Goal: Information Seeking & Learning: Learn about a topic

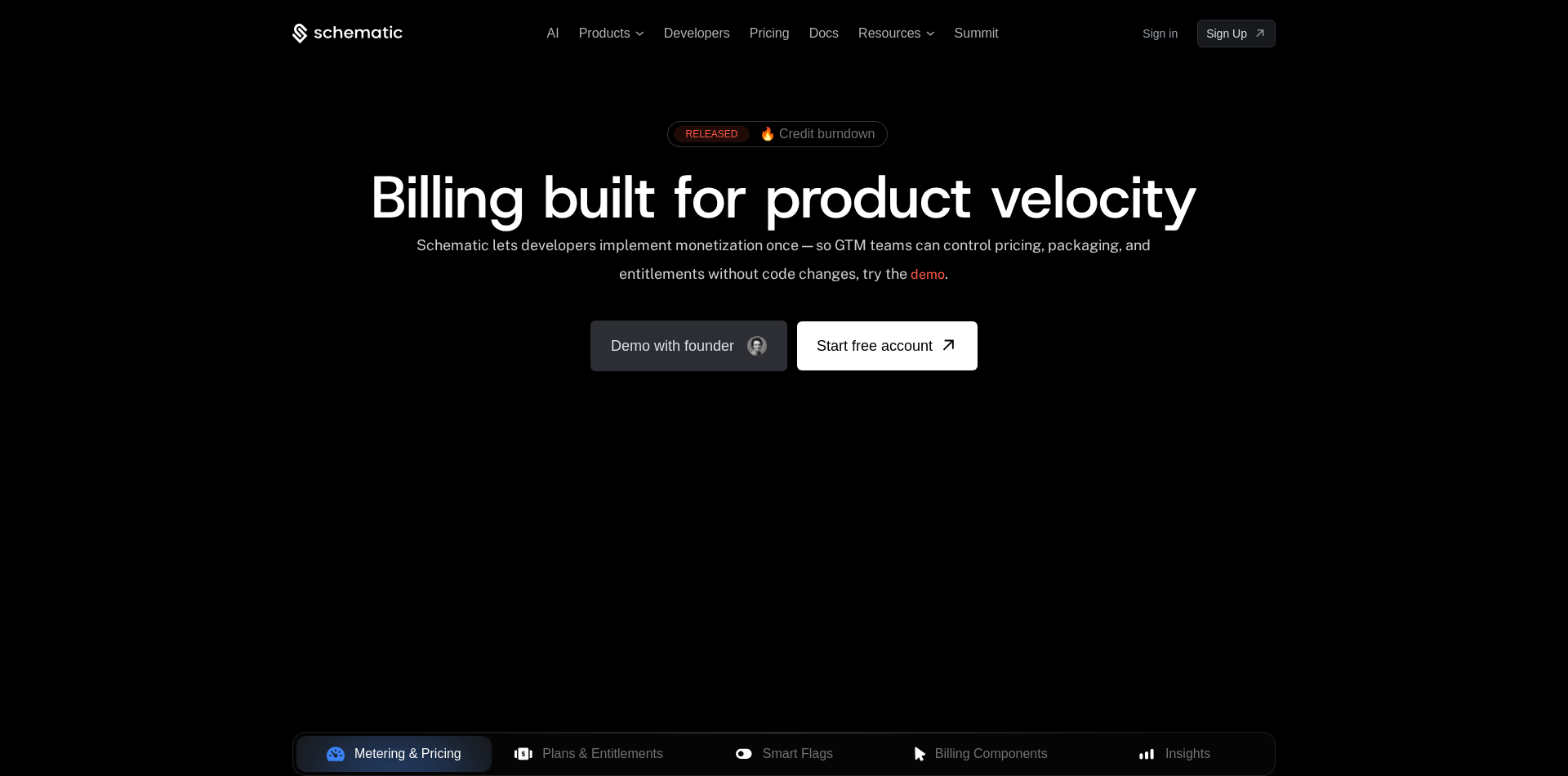
click at [646, 363] on link "Demo with founder" at bounding box center [689, 346] width 197 height 51
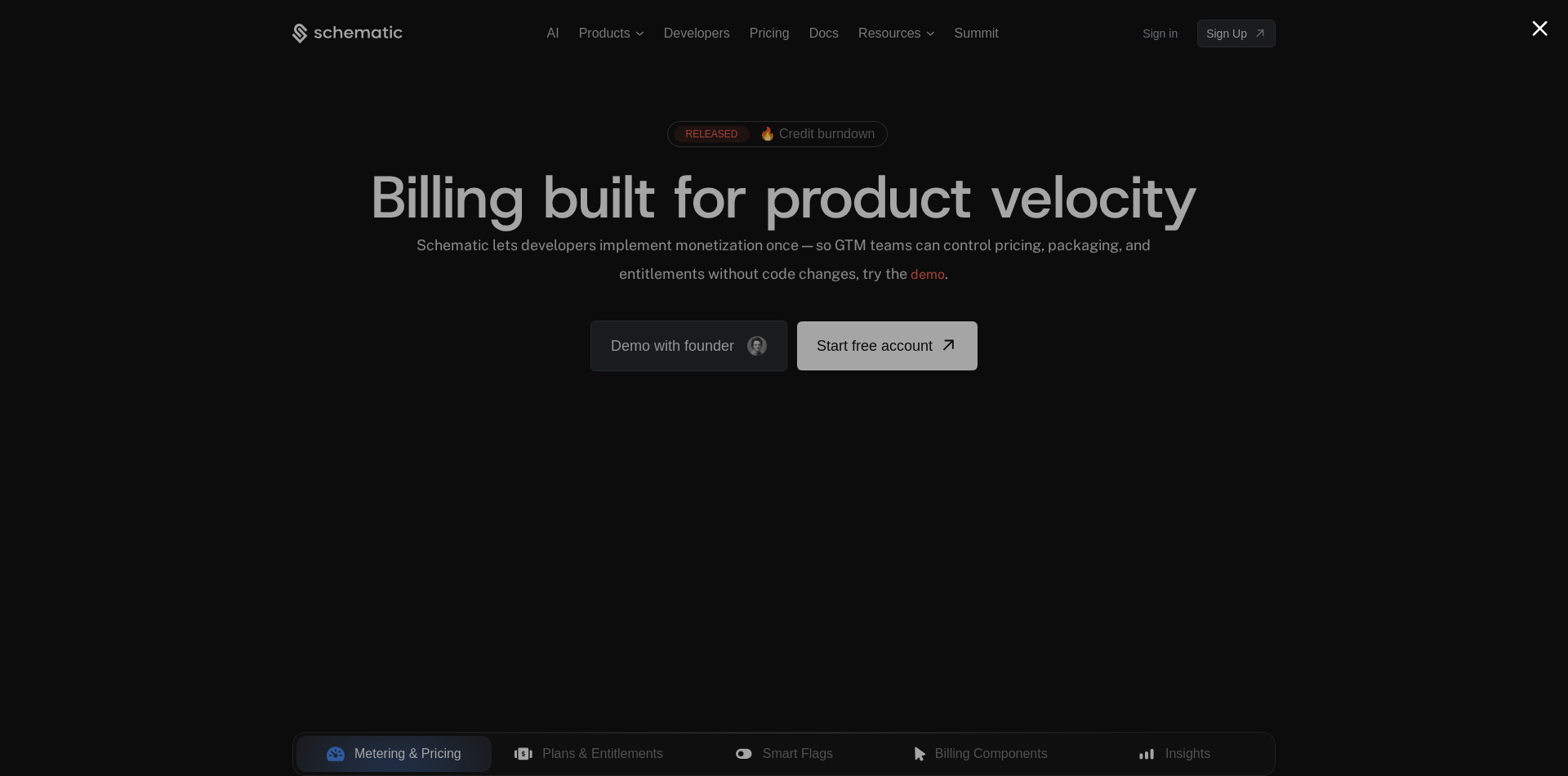
click at [1539, 32] on button "Close modal" at bounding box center [1540, 28] width 15 height 15
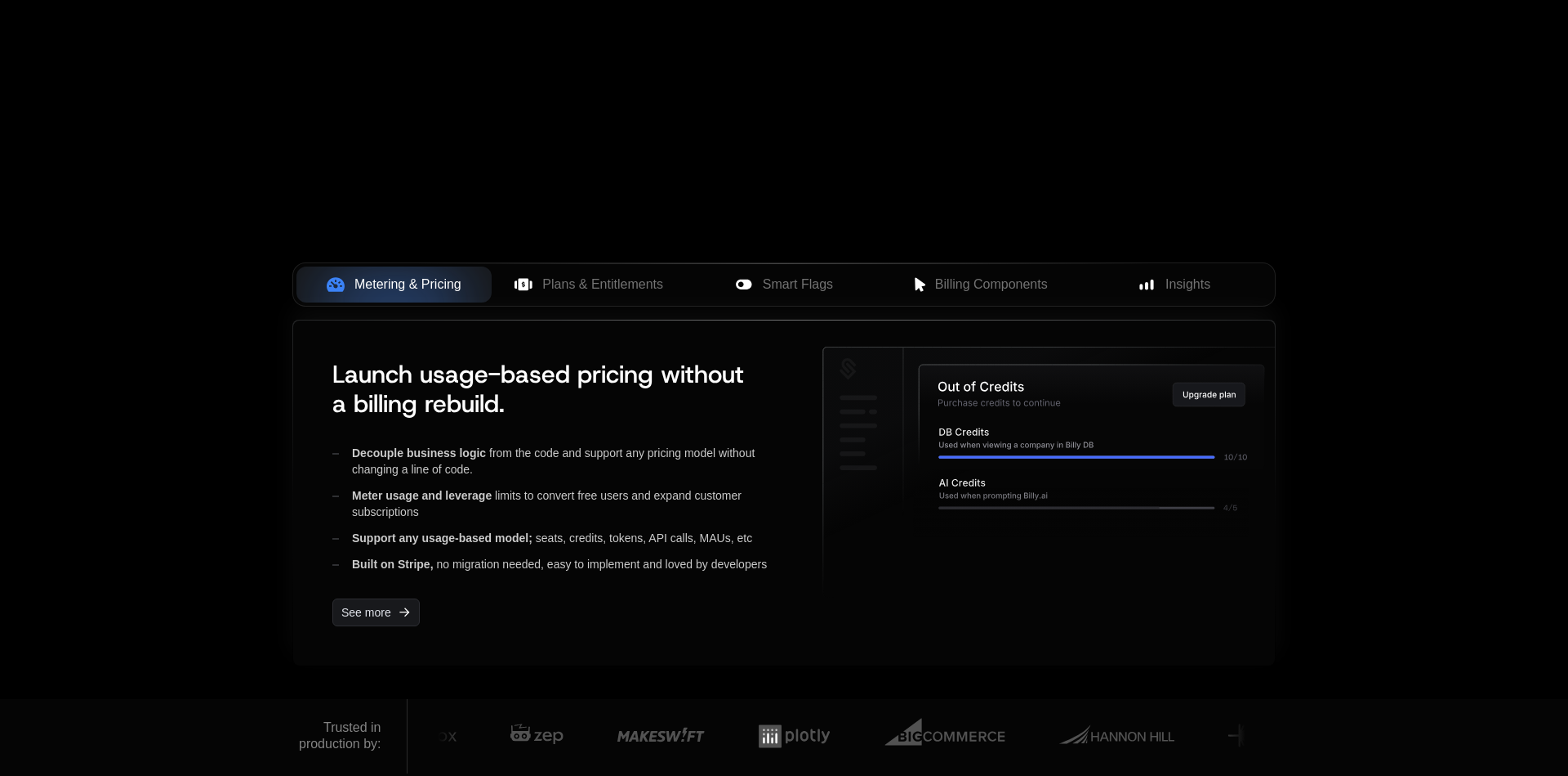
scroll to position [512, 0]
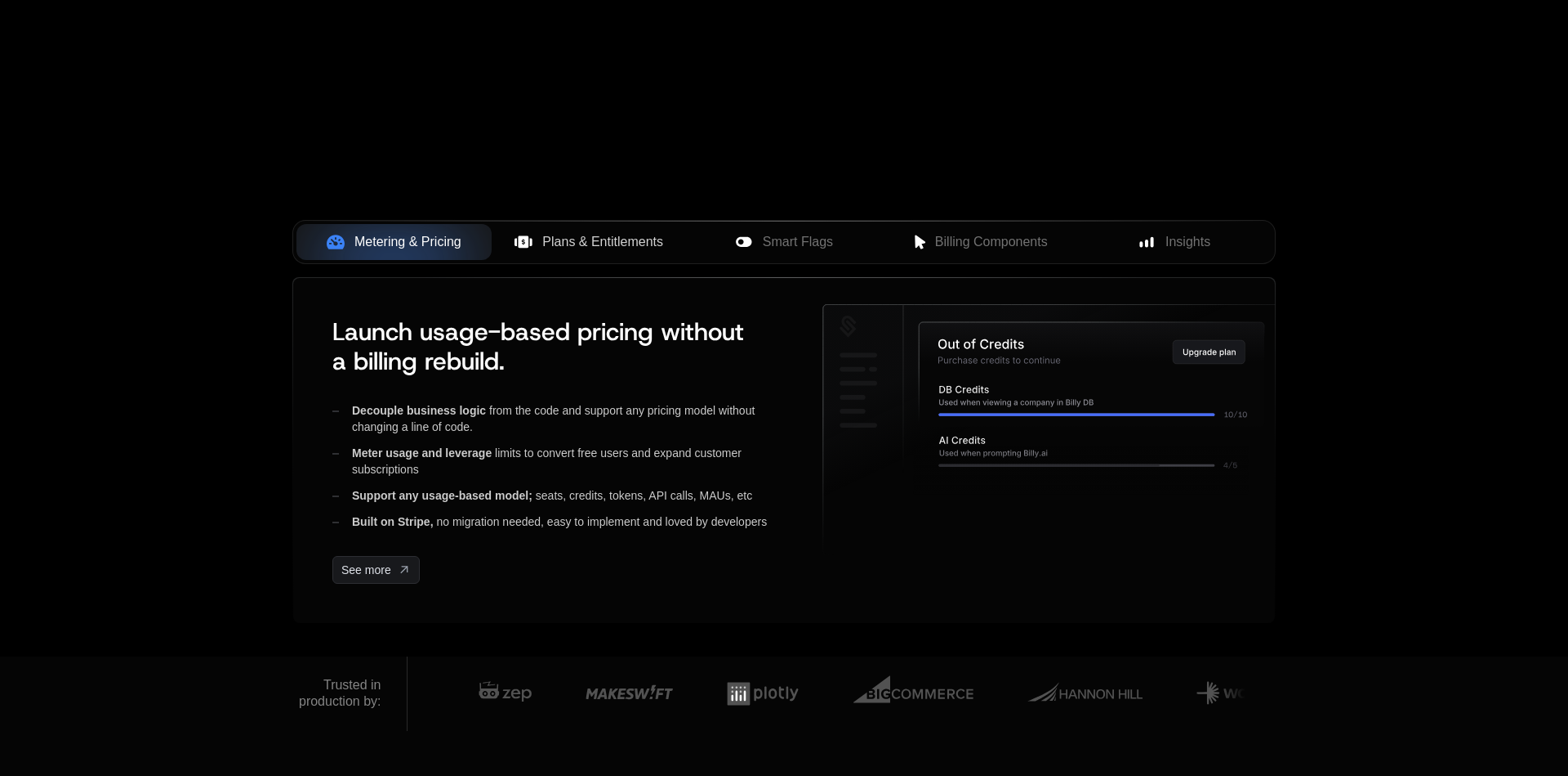
click at [630, 247] on span "Plans & Entitlements" at bounding box center [602, 241] width 120 height 20
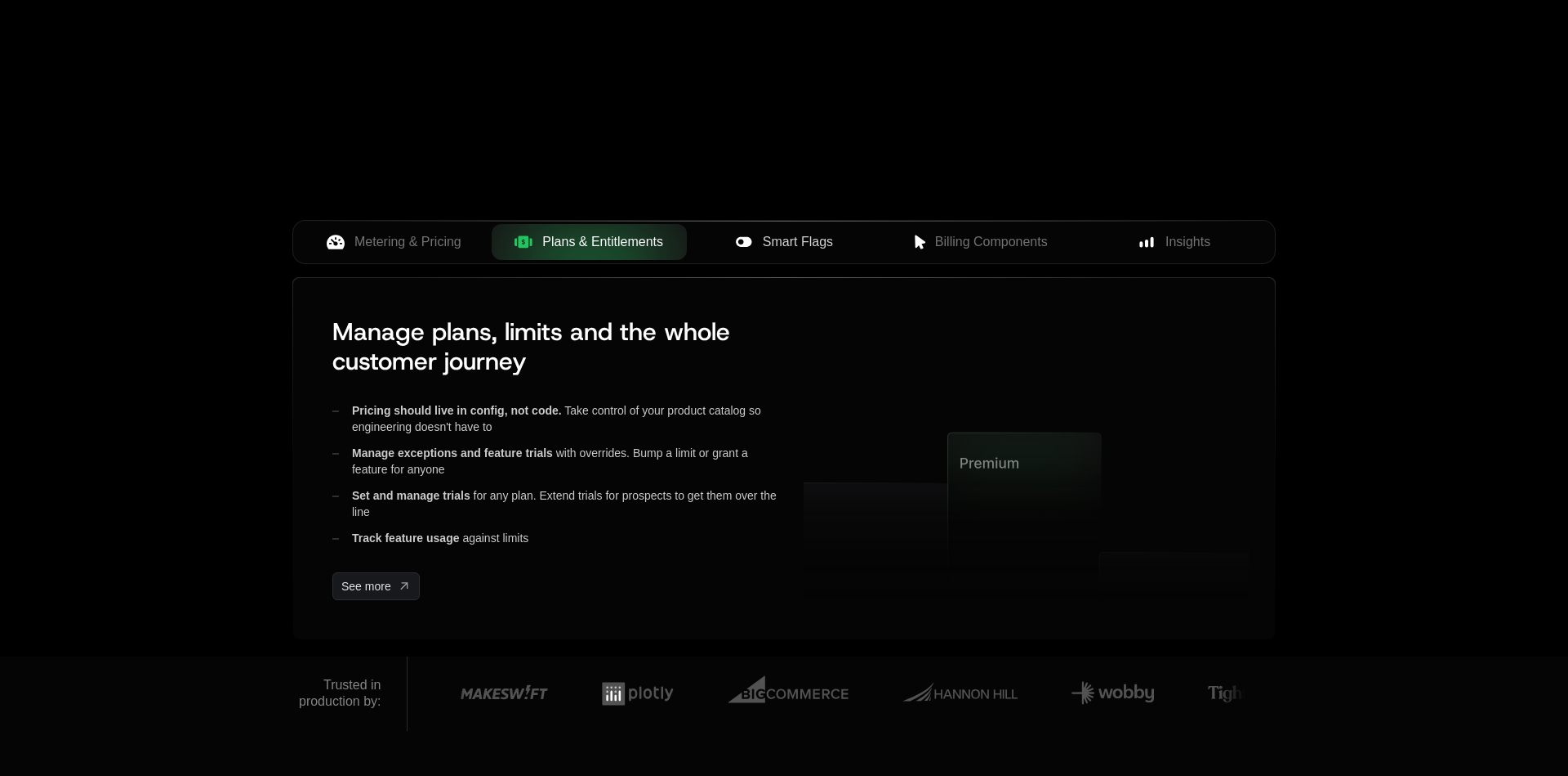
click at [778, 239] on span "Smart Flags" at bounding box center [798, 241] width 70 height 20
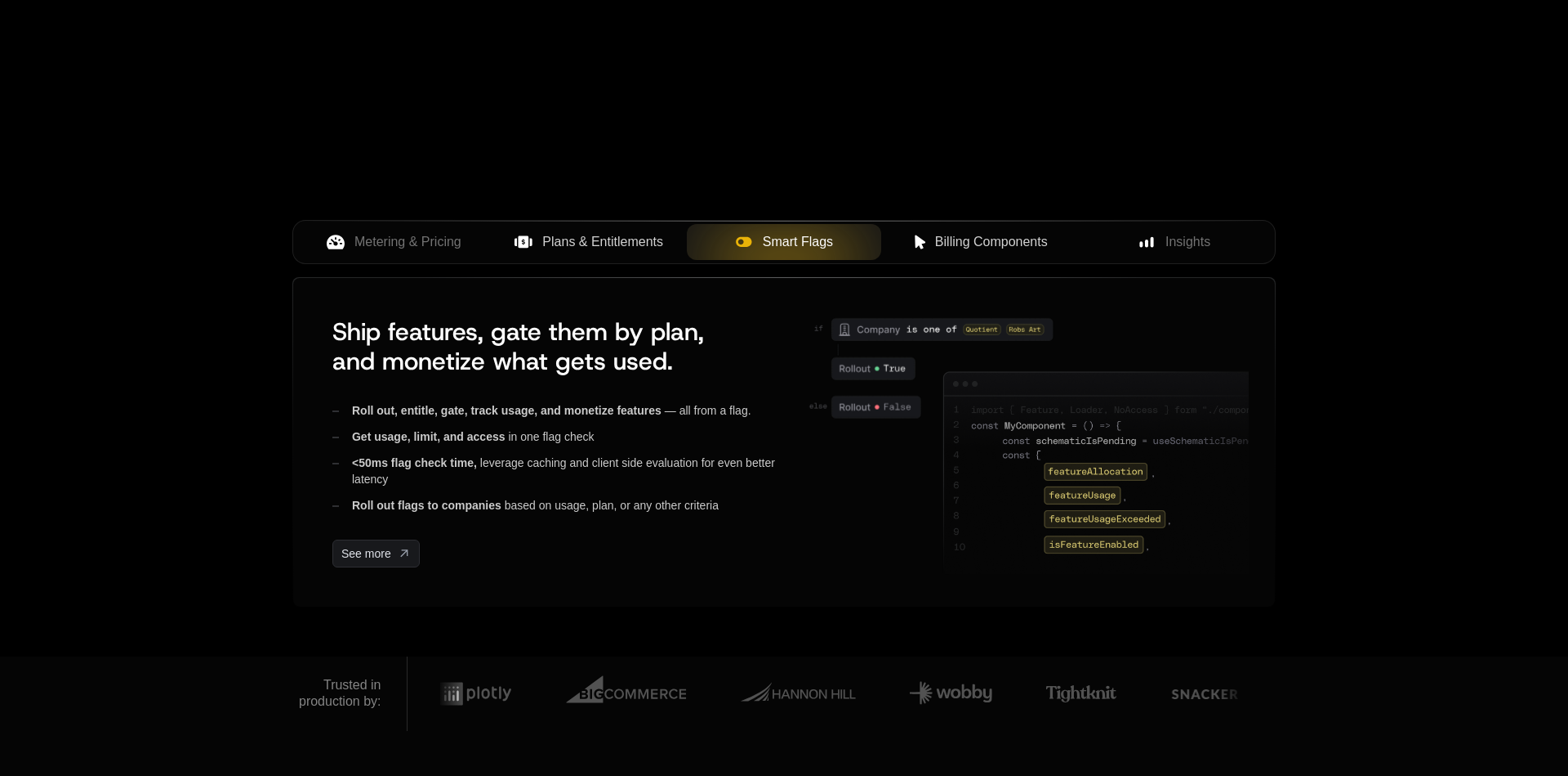
click at [973, 252] on button "Billing Components" at bounding box center [979, 242] width 195 height 36
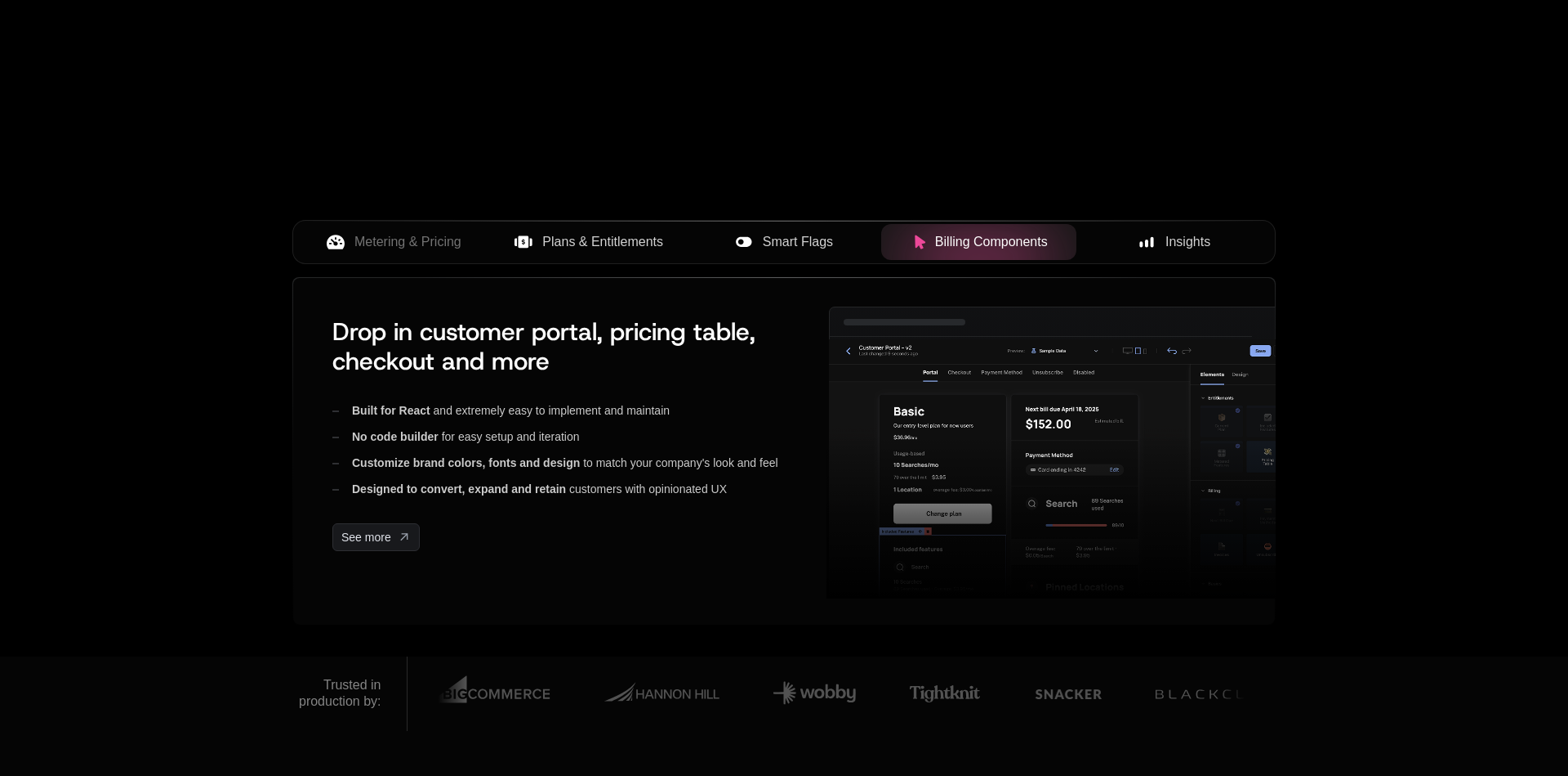
click at [1171, 233] on span "Insights" at bounding box center [1188, 241] width 45 height 20
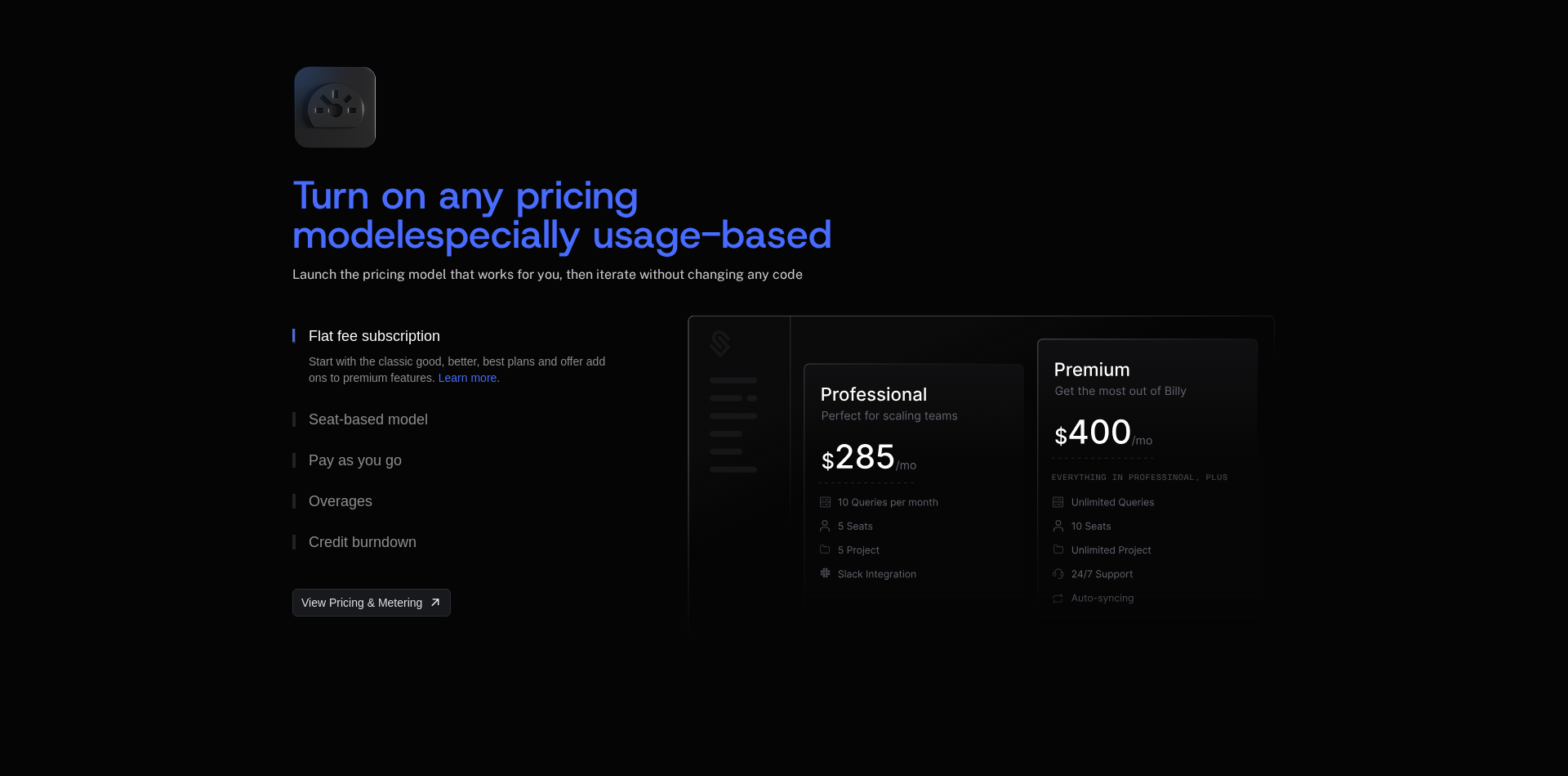
scroll to position [2342, 0]
click at [409, 423] on div "Seat-based model" at bounding box center [368, 417] width 120 height 14
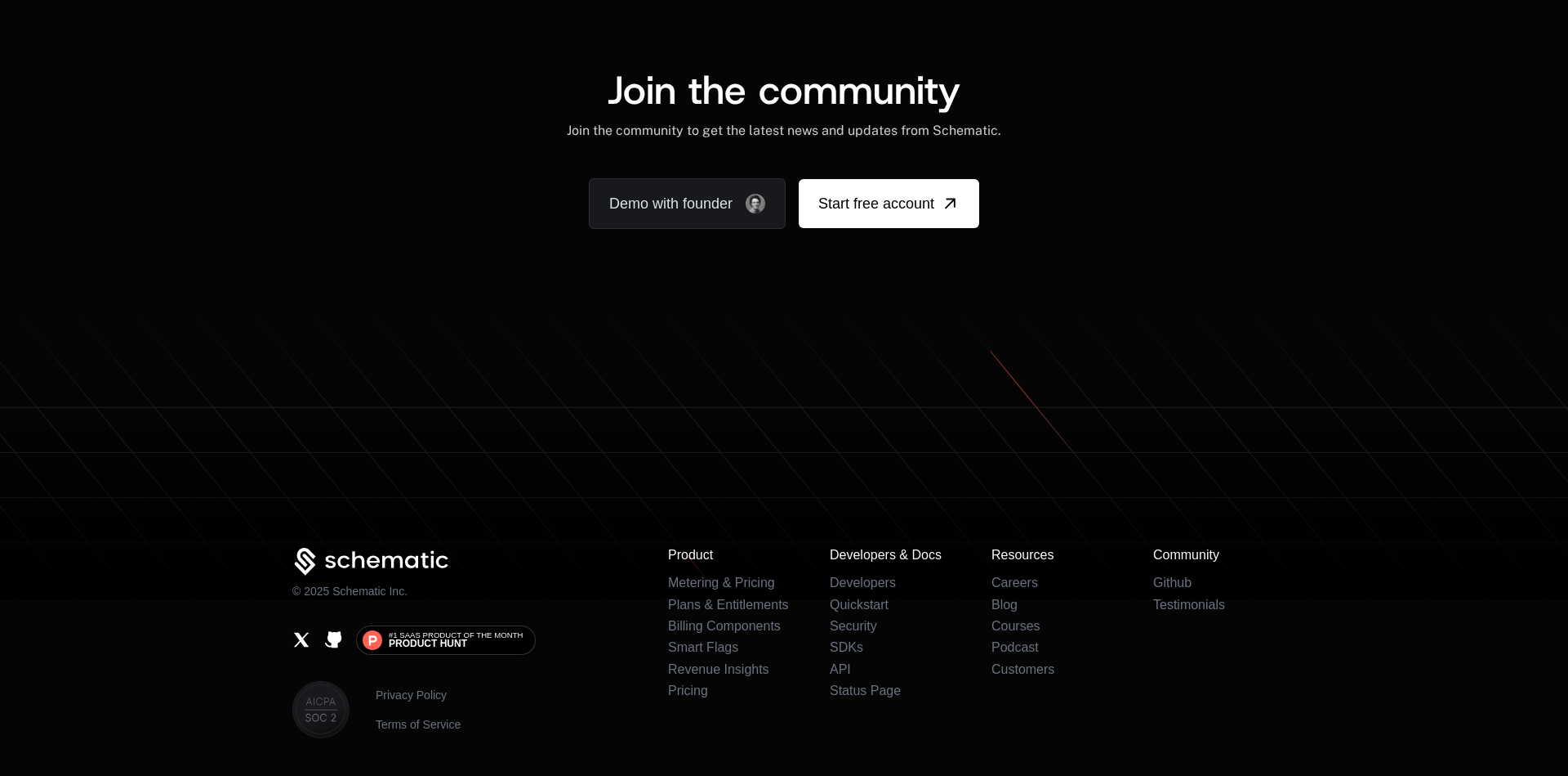
scroll to position [10155, 0]
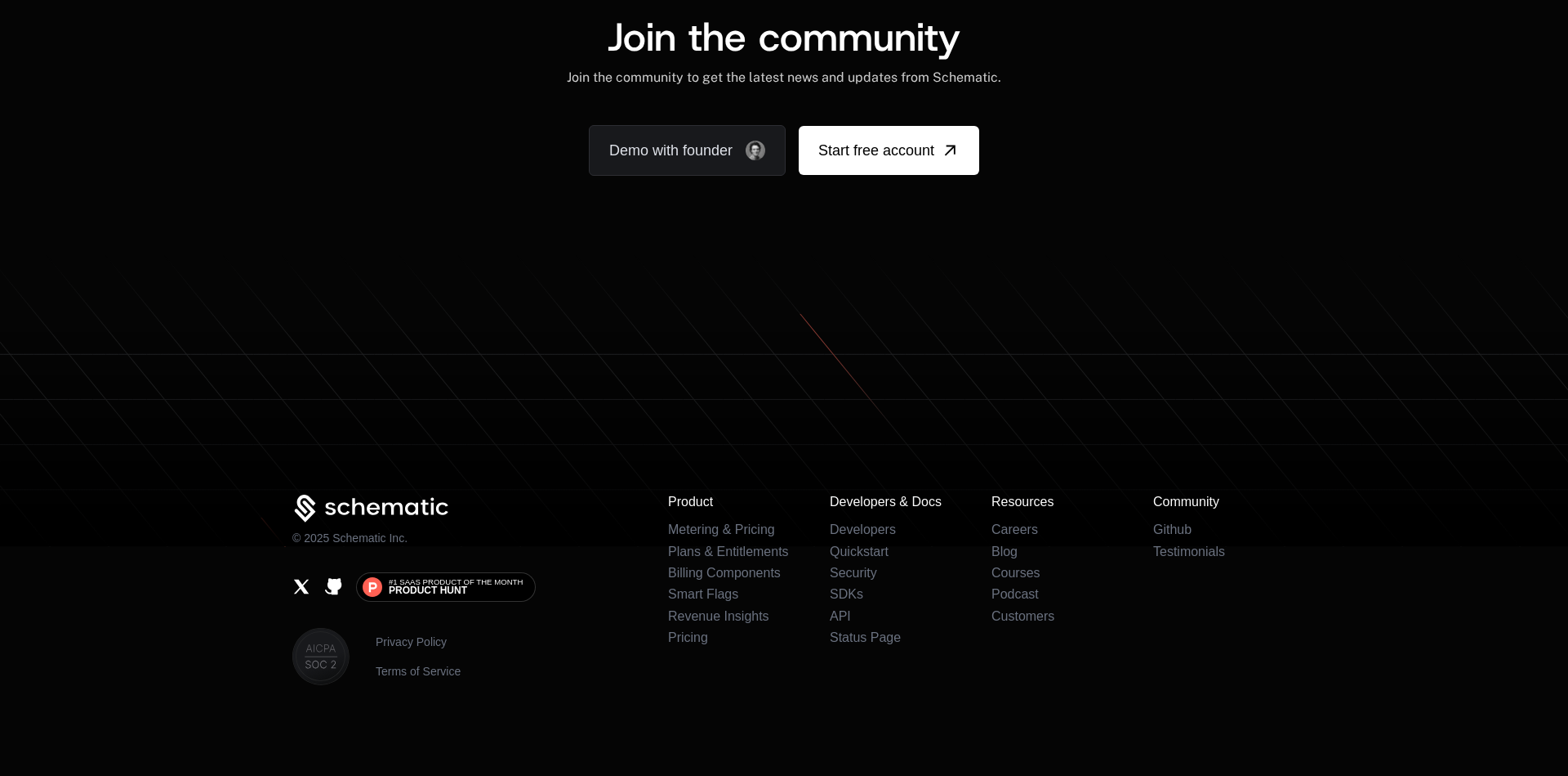
scroll to position [10057, 0]
